Goal: Navigation & Orientation: Find specific page/section

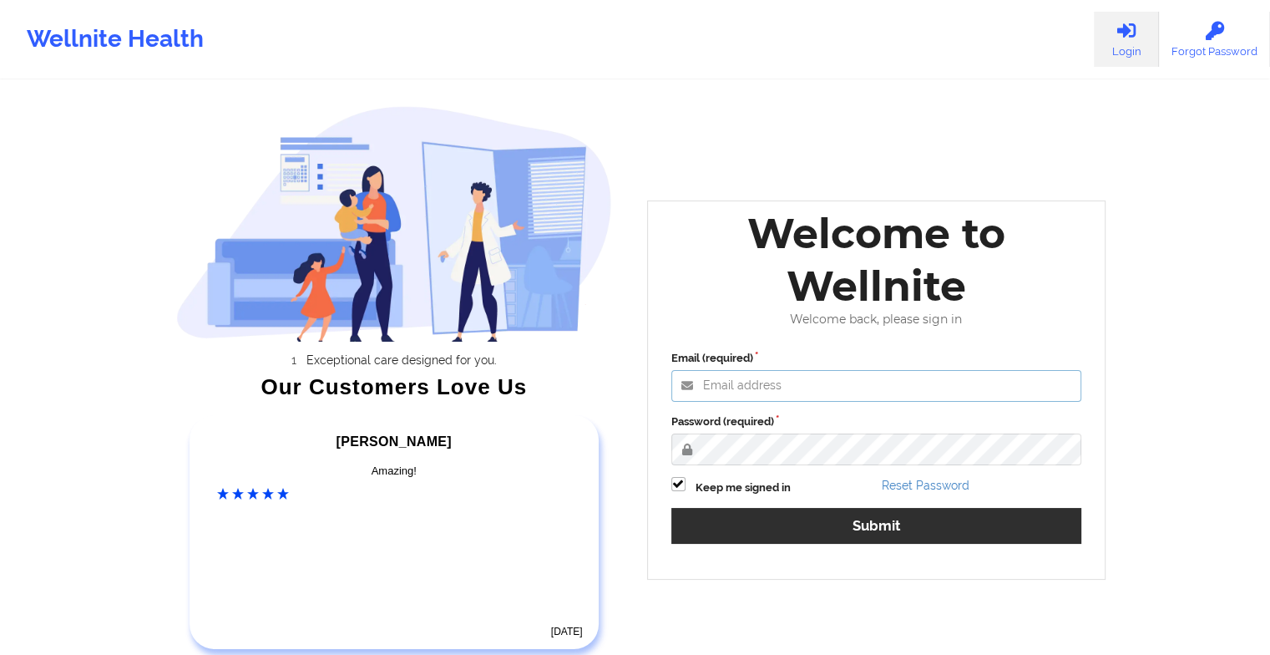
type input "[EMAIL_ADDRESS][DOMAIN_NAME]"
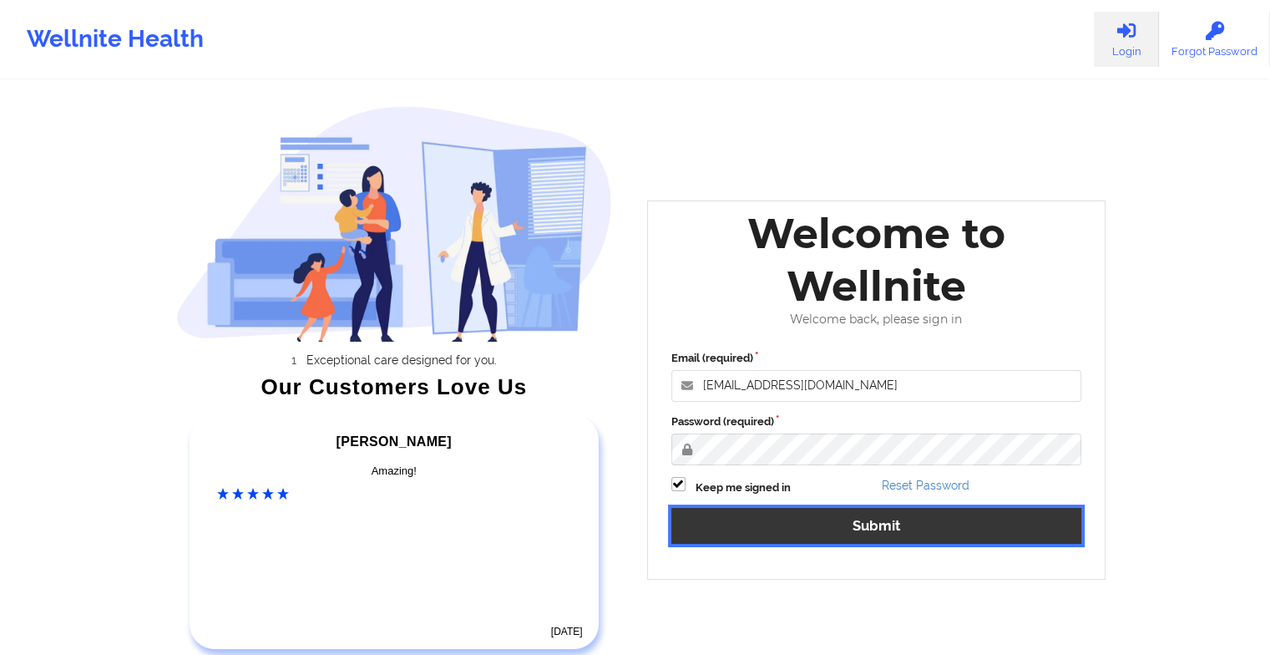
click at [834, 538] on button "Submit" at bounding box center [877, 526] width 411 height 36
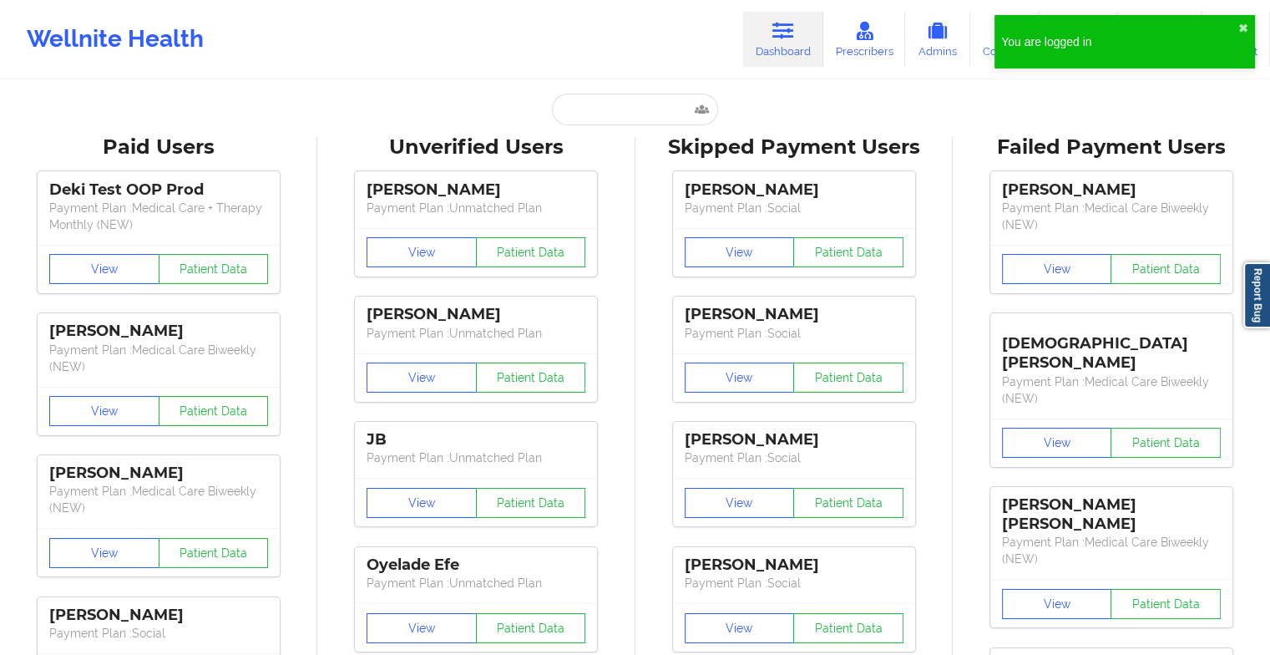
click at [1237, 27] on div "You are logged in ✖︎" at bounding box center [1125, 41] width 261 height 53
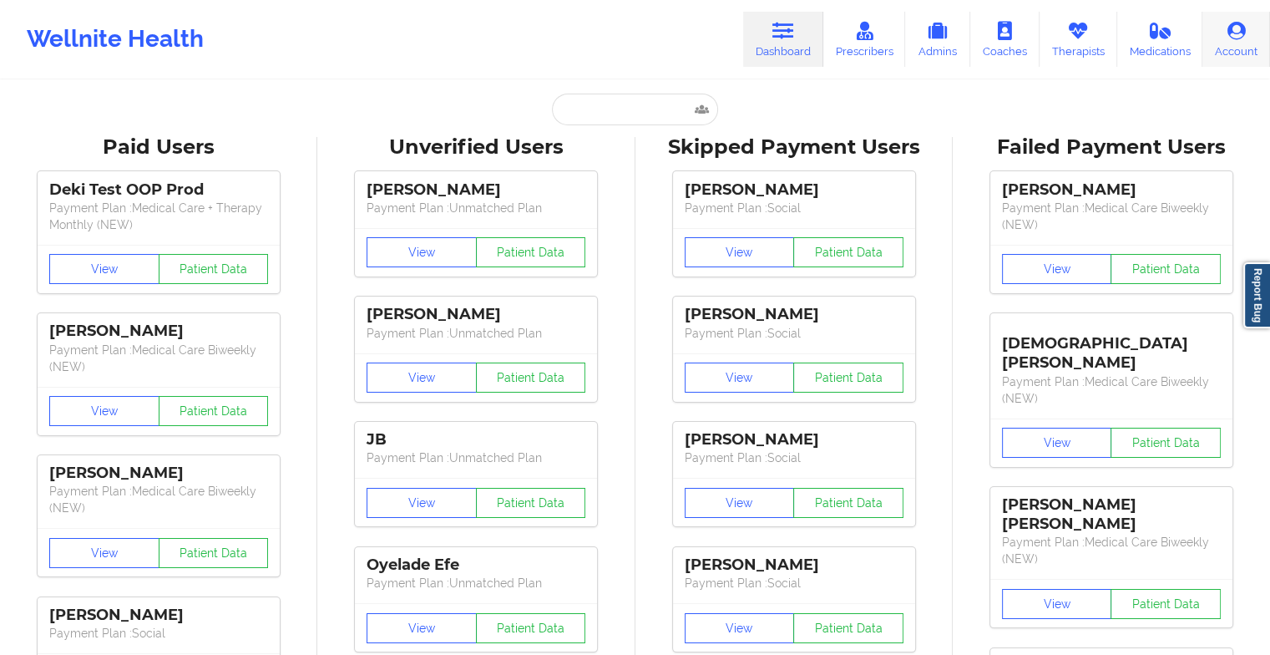
click at [1229, 38] on icon at bounding box center [1237, 31] width 22 height 18
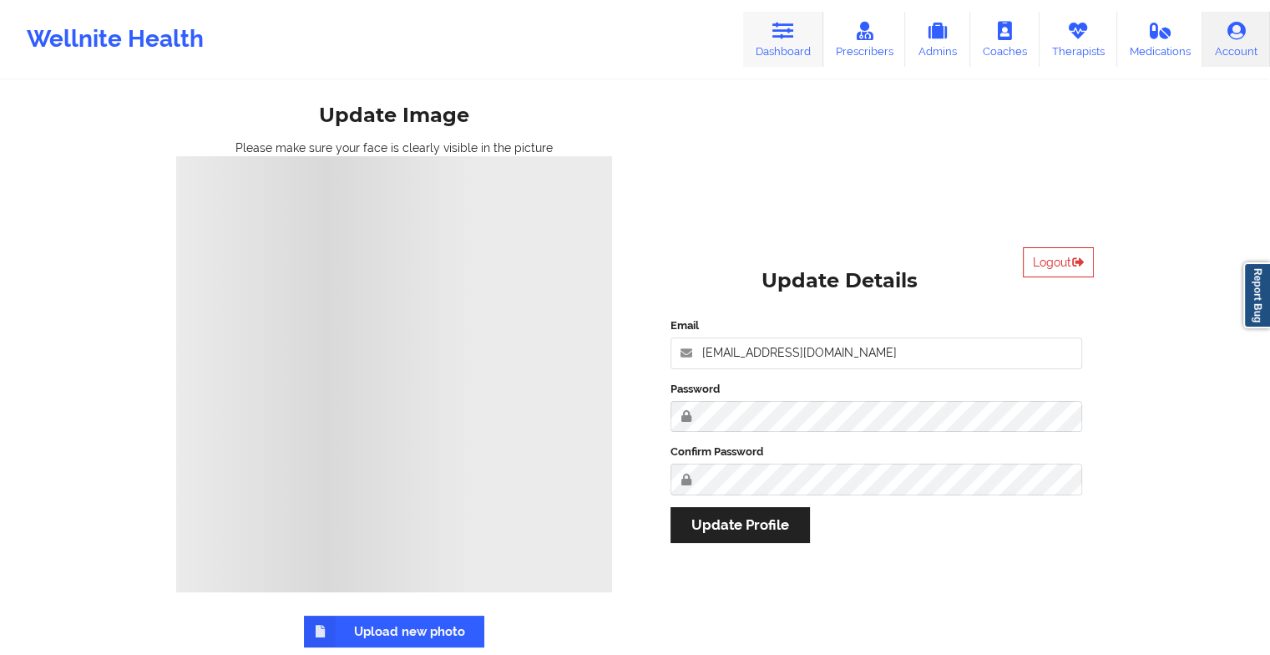
click at [771, 42] on link "Dashboard" at bounding box center [783, 39] width 80 height 55
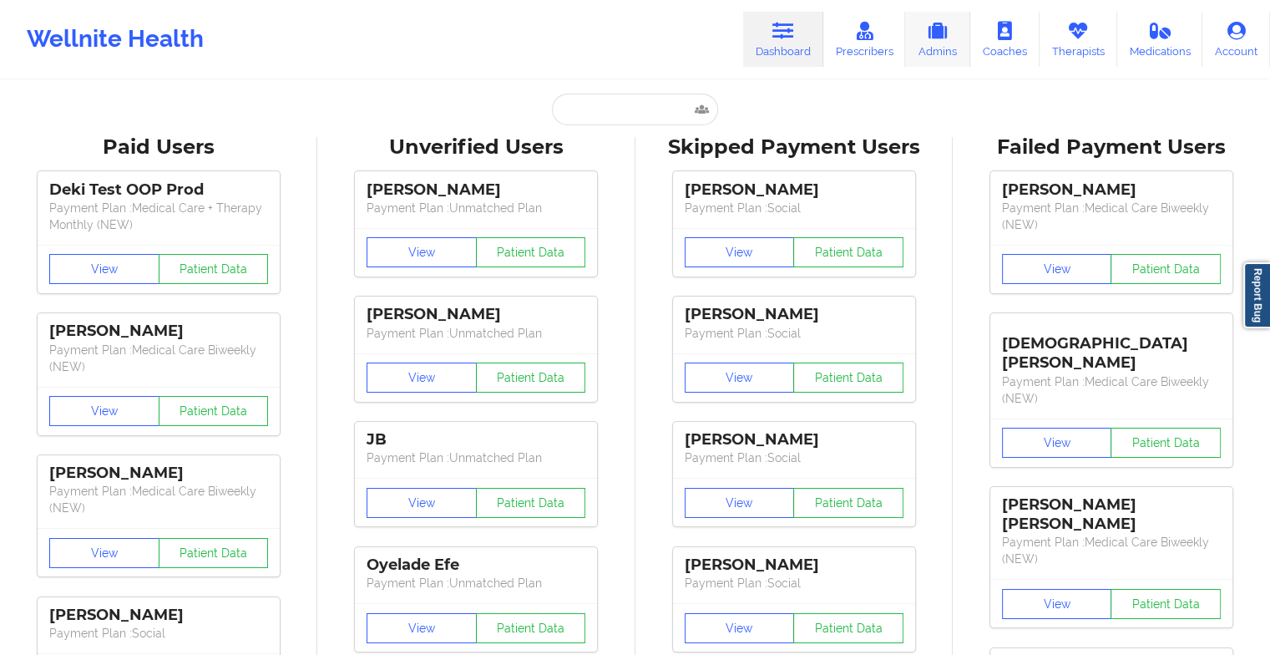
click at [960, 38] on link "Admins" at bounding box center [937, 39] width 65 height 55
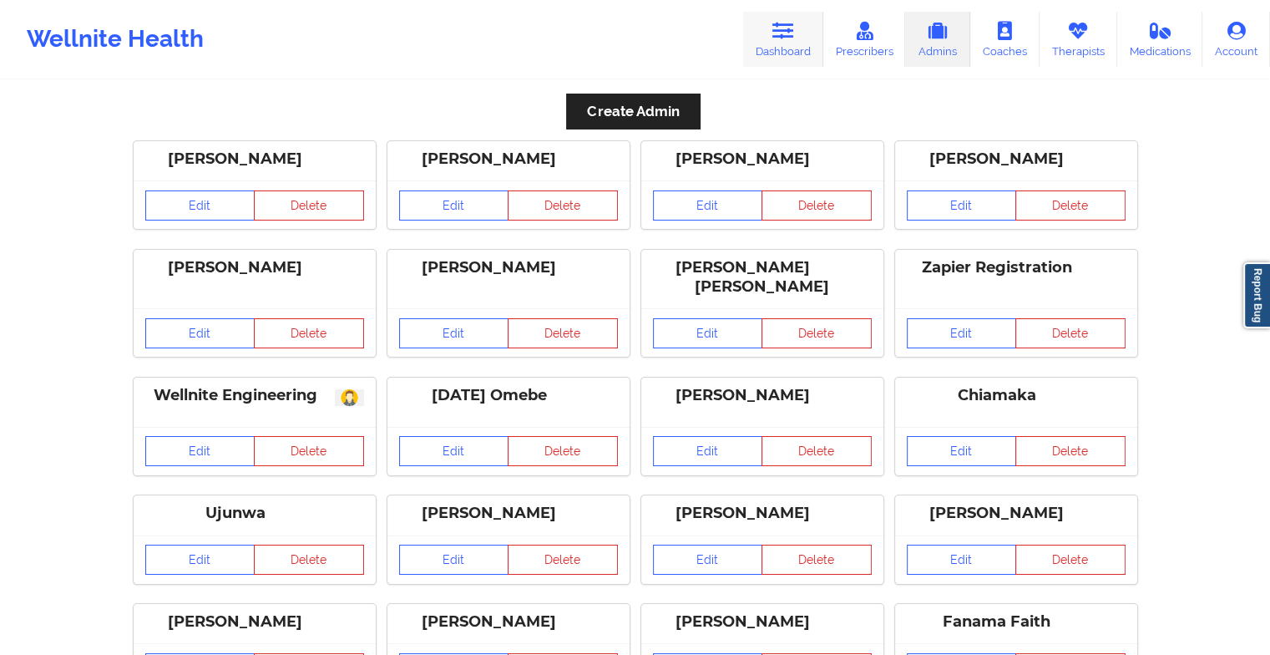
click at [784, 48] on link "Dashboard" at bounding box center [783, 39] width 80 height 55
